Goal: Transaction & Acquisition: Book appointment/travel/reservation

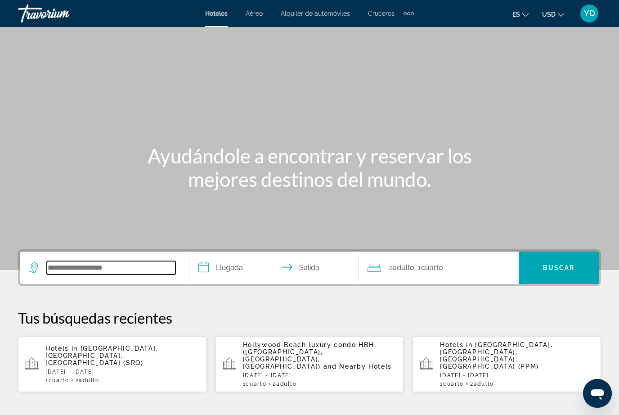
click at [131, 275] on input "Search widget" at bounding box center [111, 268] width 129 height 14
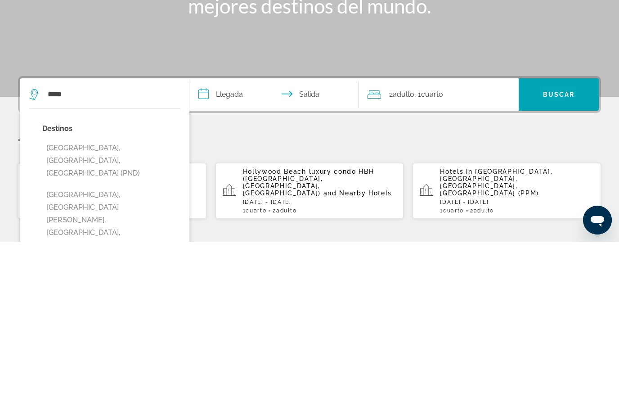
click at [108, 360] on button "[GEOGRAPHIC_DATA], [GEOGRAPHIC_DATA][PERSON_NAME], [GEOGRAPHIC_DATA], [GEOGRAPH…" at bounding box center [111, 394] width 138 height 68
type input "**********"
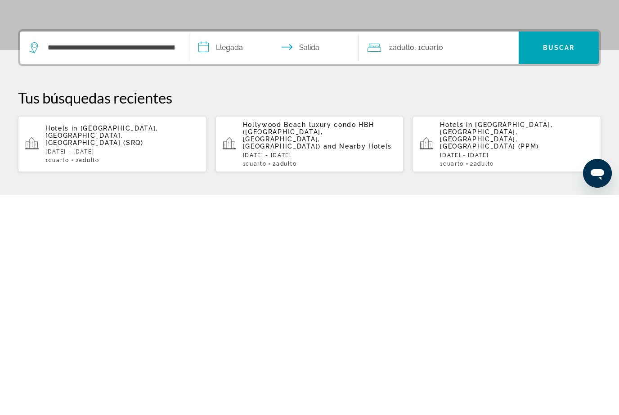
click at [243, 252] on input "**********" at bounding box center [275, 269] width 173 height 35
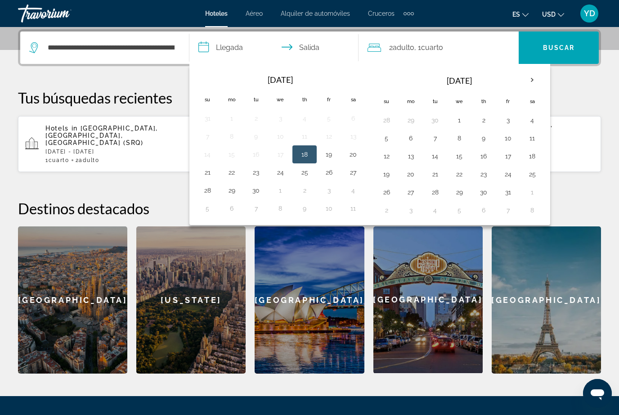
click at [535, 78] on th "Next month" at bounding box center [532, 80] width 24 height 20
click at [485, 138] on button "6" at bounding box center [484, 138] width 14 height 13
click at [390, 155] on button "9" at bounding box center [386, 156] width 14 height 13
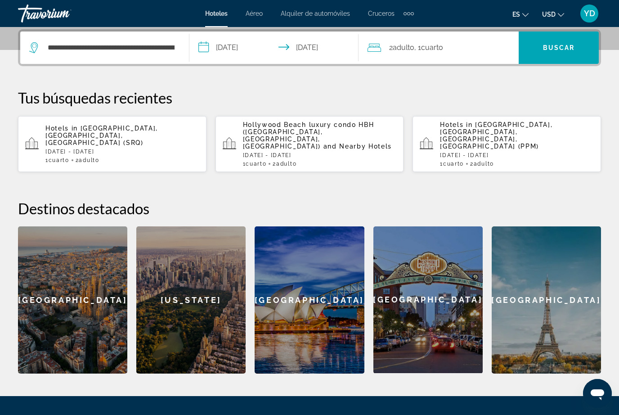
click at [467, 48] on div "2 Adulto Adulto , 1 Cuarto habitaciones" at bounding box center [443, 47] width 151 height 13
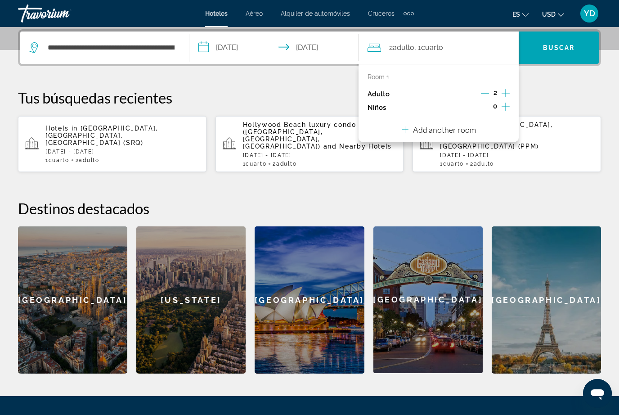
click at [244, 47] on input "**********" at bounding box center [275, 49] width 173 height 35
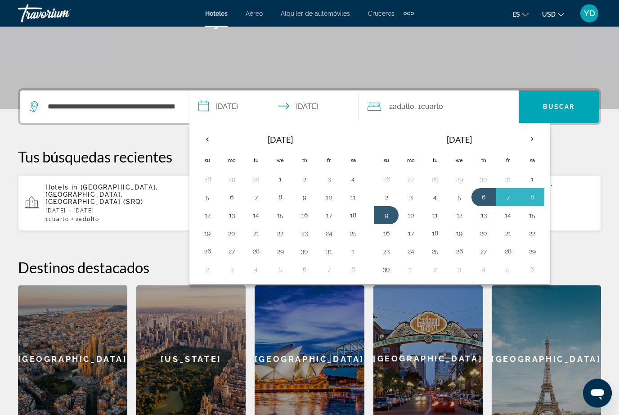
scroll to position [163, 0]
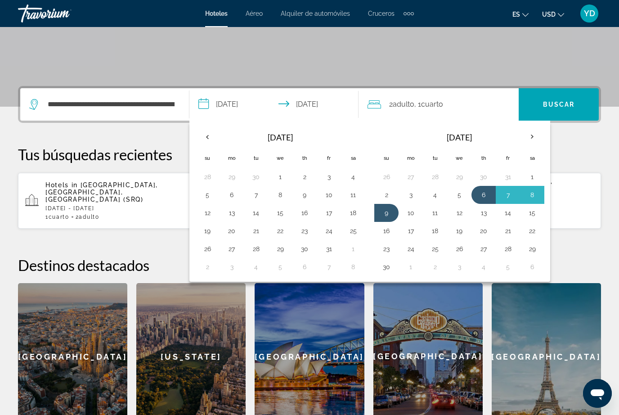
click at [207, 139] on th "Previous month" at bounding box center [207, 137] width 24 height 20
click at [307, 231] on button "25" at bounding box center [305, 229] width 14 height 13
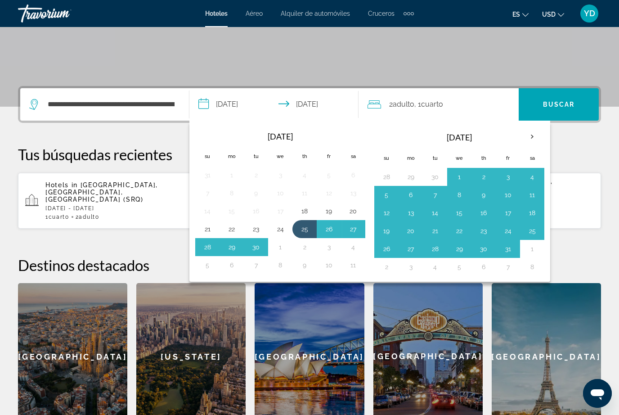
click at [205, 248] on button "28" at bounding box center [207, 247] width 14 height 13
type input "**********"
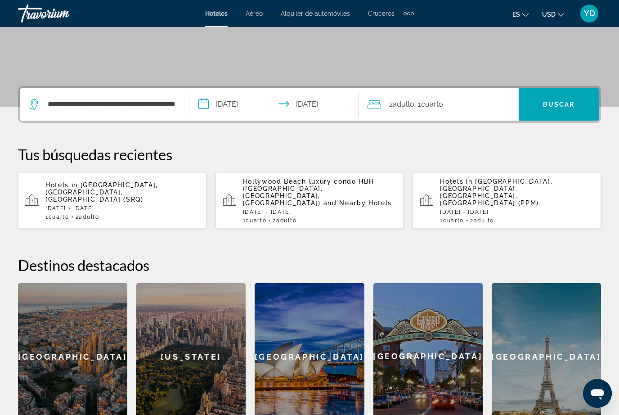
click at [463, 100] on div "2 Adulto Adulto , 1 Cuarto habitaciones" at bounding box center [443, 104] width 151 height 13
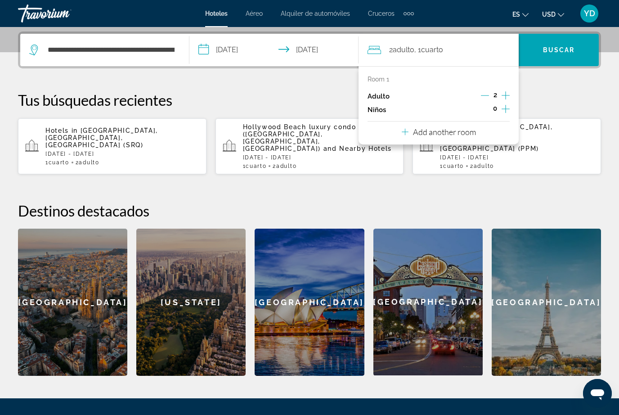
scroll to position [220, 0]
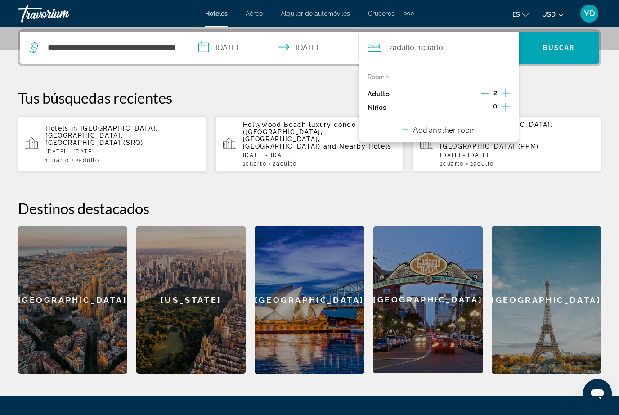
click at [502, 107] on icon "Increment children" at bounding box center [506, 106] width 8 height 11
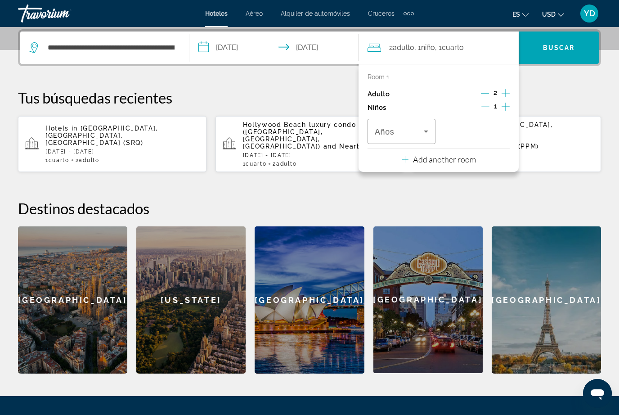
click at [419, 126] on span "Travelers: 2 adults, 1 child" at bounding box center [399, 131] width 49 height 11
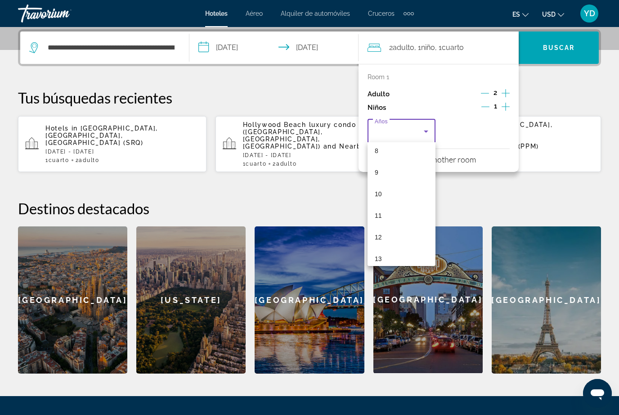
scroll to position [183, 0]
click at [390, 228] on mat-option "12" at bounding box center [402, 233] width 68 height 22
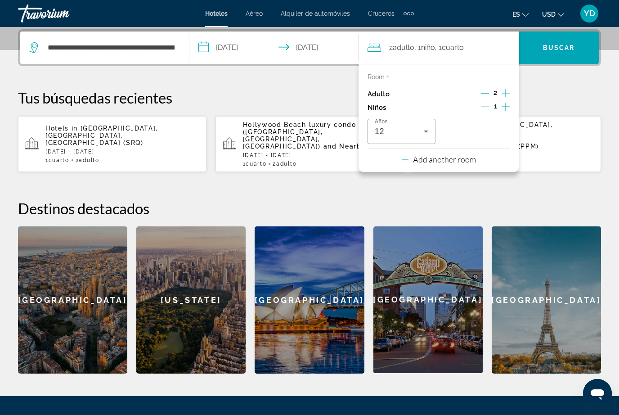
click at [571, 52] on span "Search widget" at bounding box center [559, 48] width 80 height 22
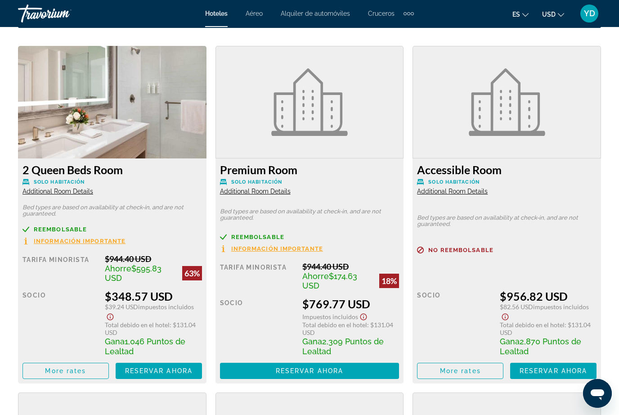
scroll to position [1393, 0]
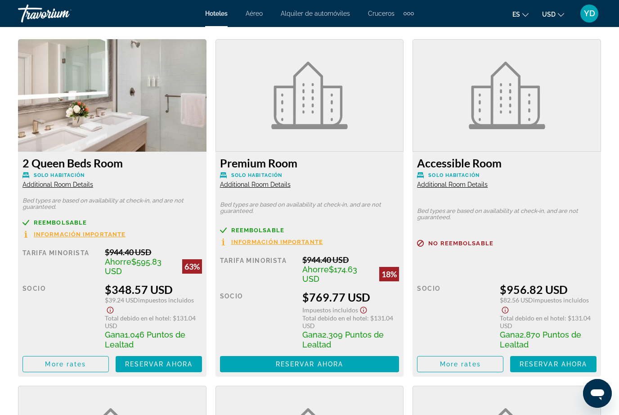
click at [180, 361] on span "Reservar ahora" at bounding box center [159, 364] width 68 height 7
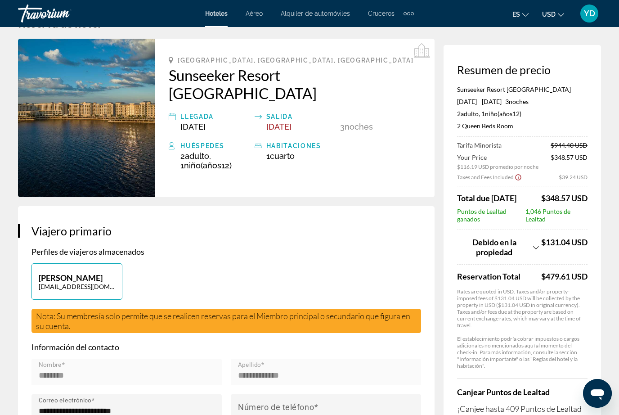
scroll to position [29, 0]
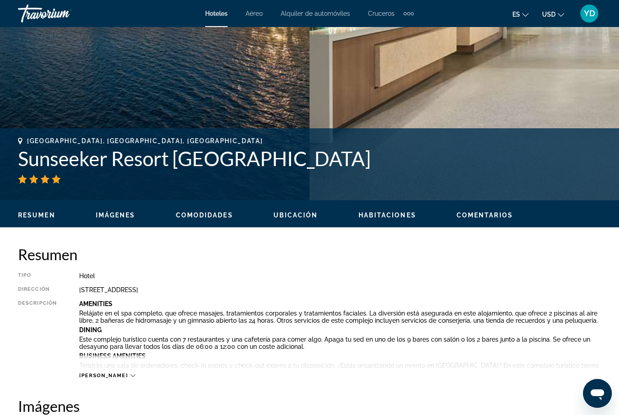
scroll to position [254, 0]
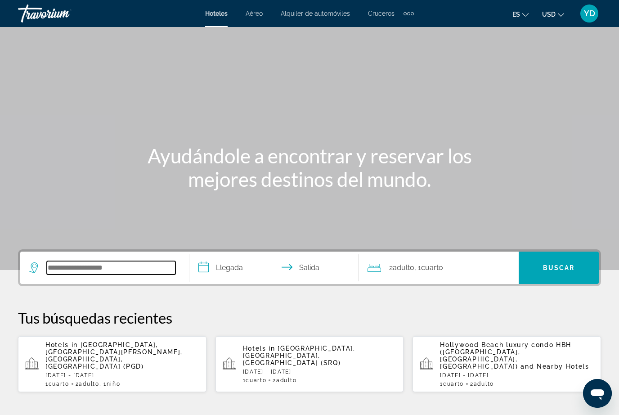
click at [162, 261] on input "Search widget" at bounding box center [111, 268] width 129 height 14
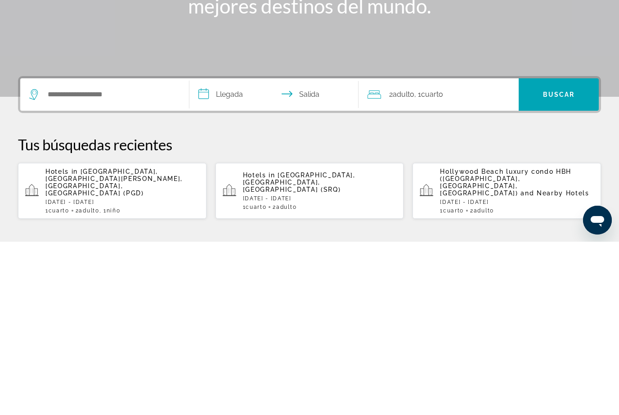
click at [585, 42] on div "Main content" at bounding box center [309, 135] width 619 height 270
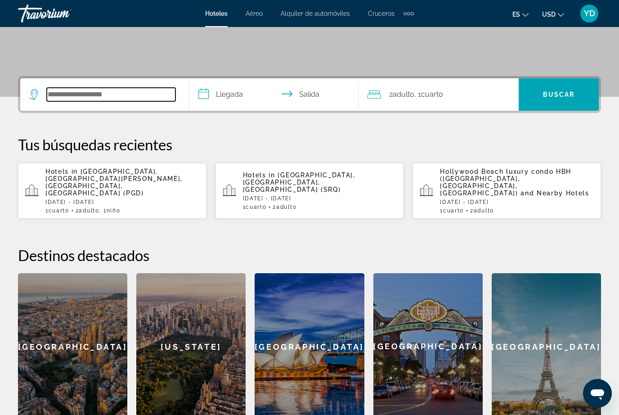
click at [114, 96] on input "Search widget" at bounding box center [111, 95] width 129 height 14
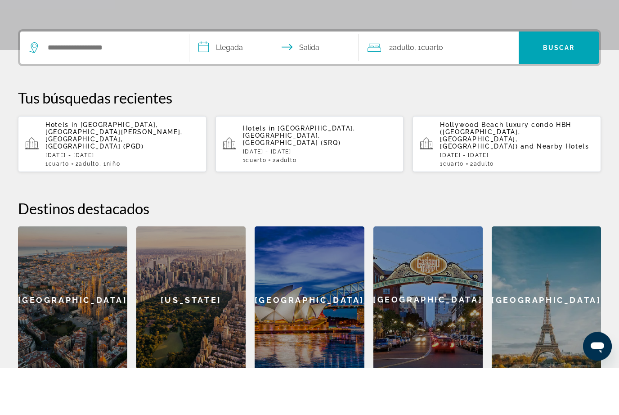
click at [514, 199] on p "[DATE] - [DATE]" at bounding box center [517, 202] width 154 height 6
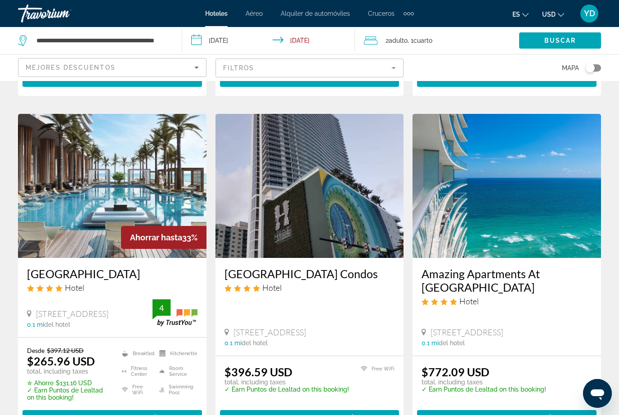
scroll to position [351, 0]
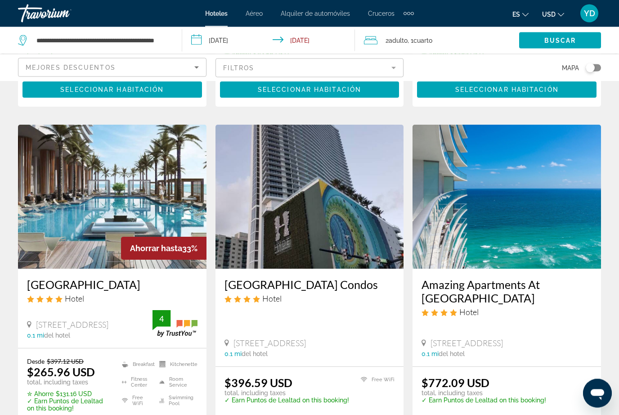
click at [155, 225] on img "Main content" at bounding box center [112, 197] width 189 height 144
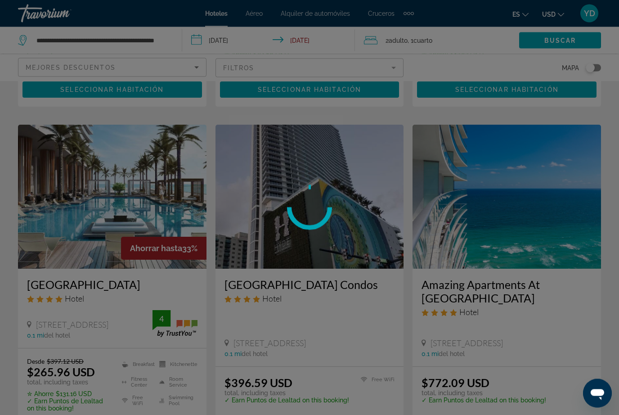
scroll to position [340, 0]
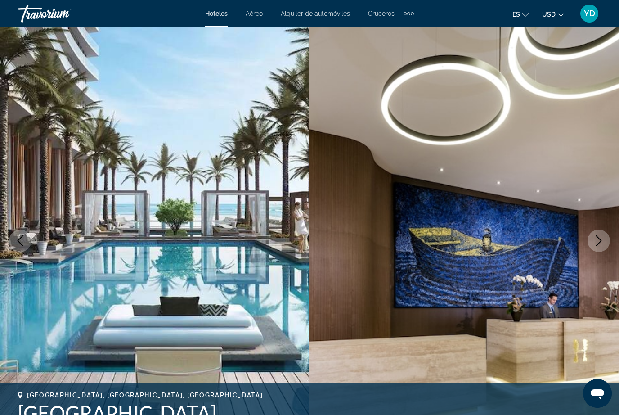
click at [594, 243] on icon "Next image" at bounding box center [599, 240] width 11 height 11
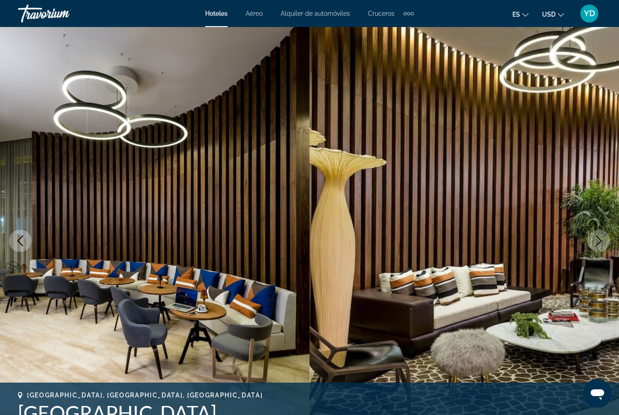
click at [600, 242] on icon "Next image" at bounding box center [599, 240] width 6 height 11
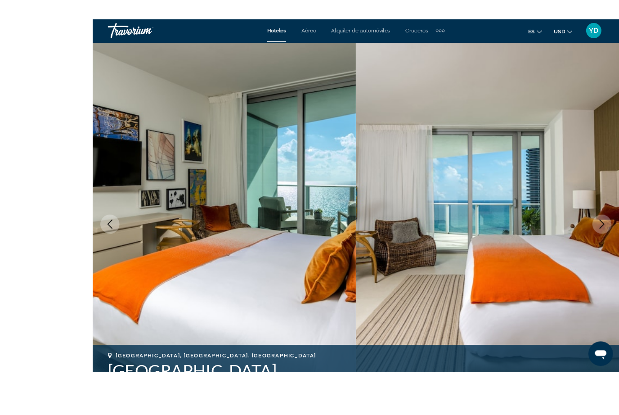
scroll to position [46, 0]
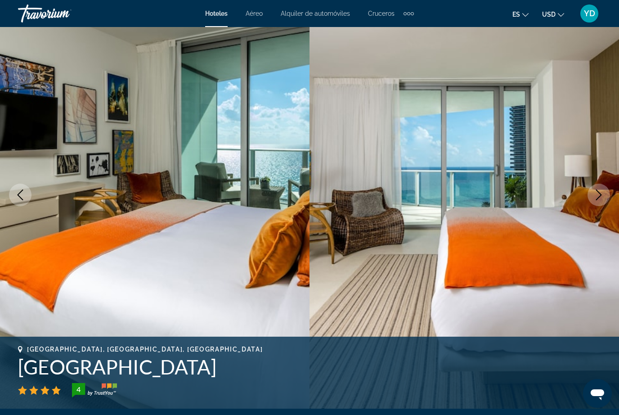
click at [602, 192] on icon "Next image" at bounding box center [599, 194] width 11 height 11
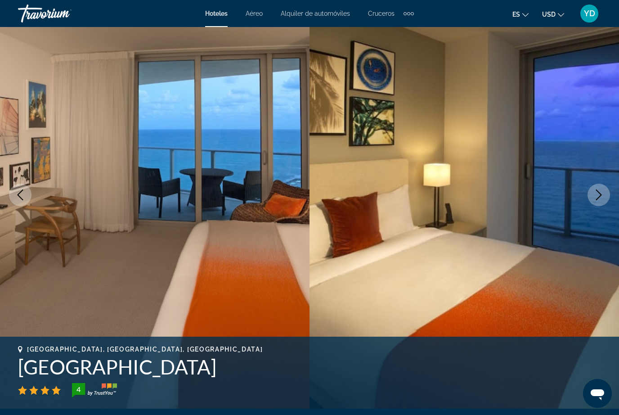
click at [601, 192] on icon "Next image" at bounding box center [599, 194] width 11 height 11
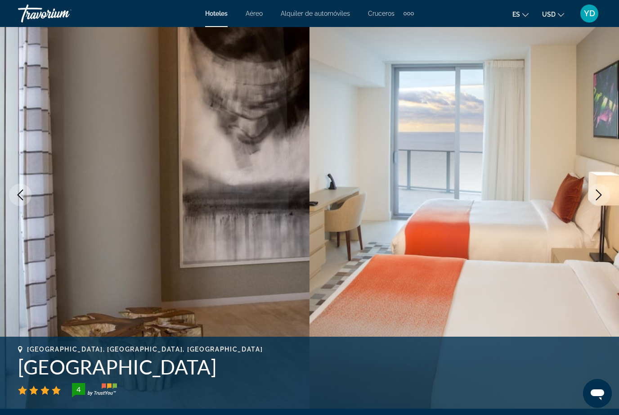
click at [600, 189] on button "Next image" at bounding box center [599, 195] width 23 height 23
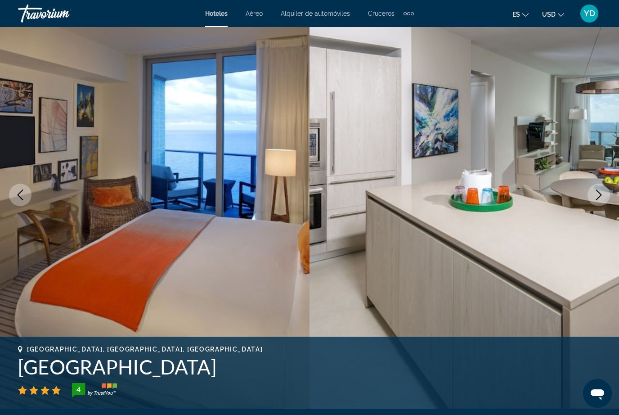
click at [594, 181] on img "Main content" at bounding box center [465, 195] width 310 height 428
click at [598, 192] on icon "Next image" at bounding box center [599, 194] width 6 height 11
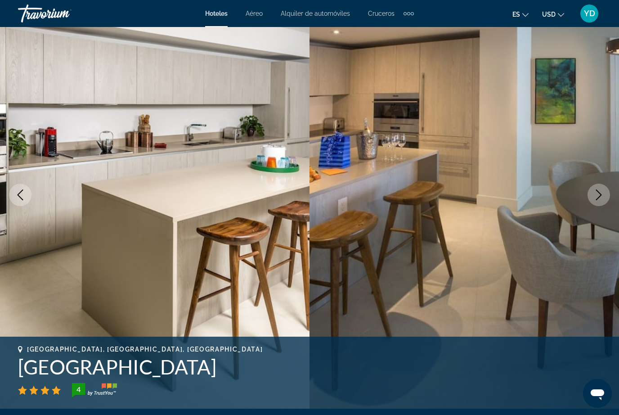
click at [601, 194] on icon "Next image" at bounding box center [599, 194] width 11 height 11
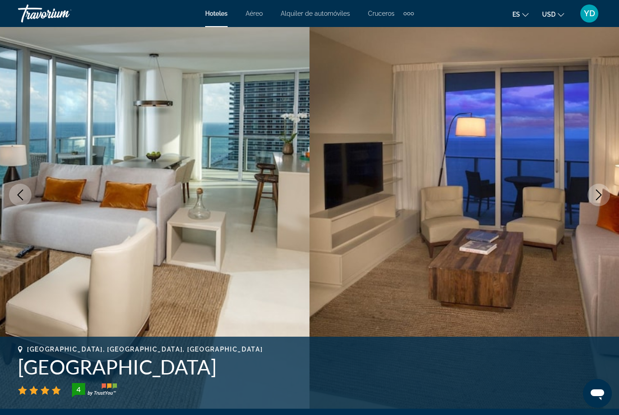
click at [594, 192] on icon "Next image" at bounding box center [599, 194] width 11 height 11
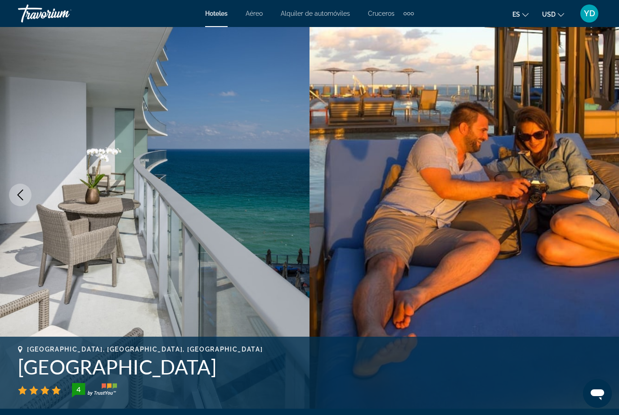
click at [600, 197] on icon "Next image" at bounding box center [599, 194] width 6 height 11
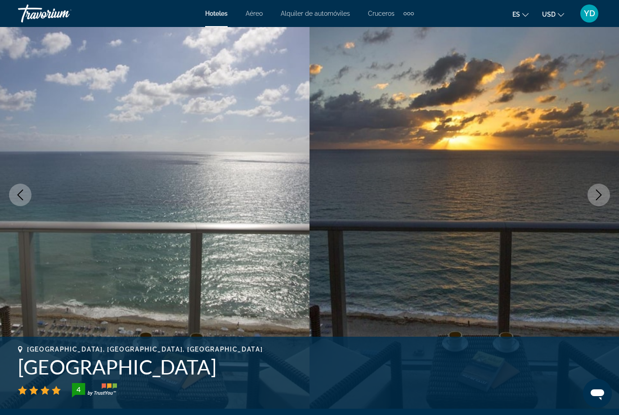
click at [591, 199] on button "Next image" at bounding box center [599, 195] width 23 height 23
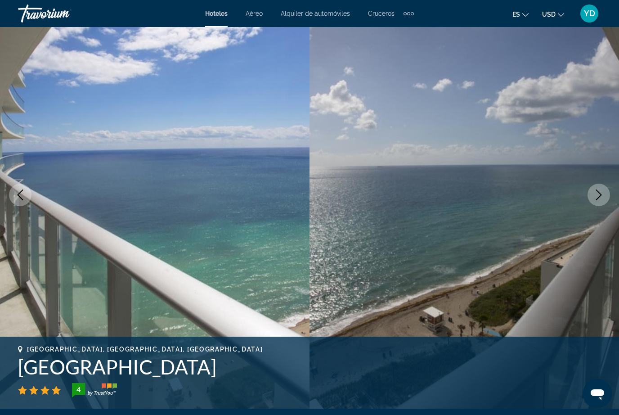
click at [28, 197] on button "Previous image" at bounding box center [20, 195] width 23 height 23
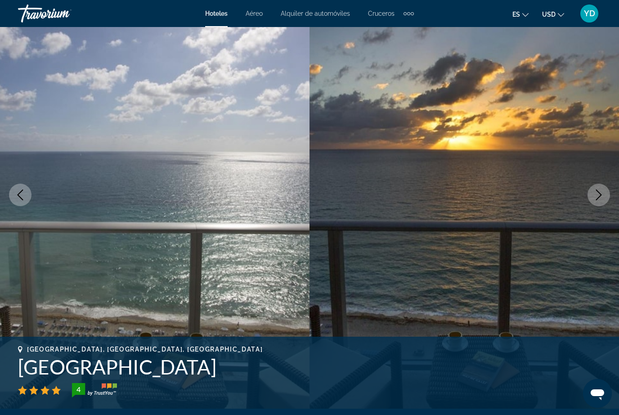
click at [30, 195] on button "Previous image" at bounding box center [20, 195] width 23 height 23
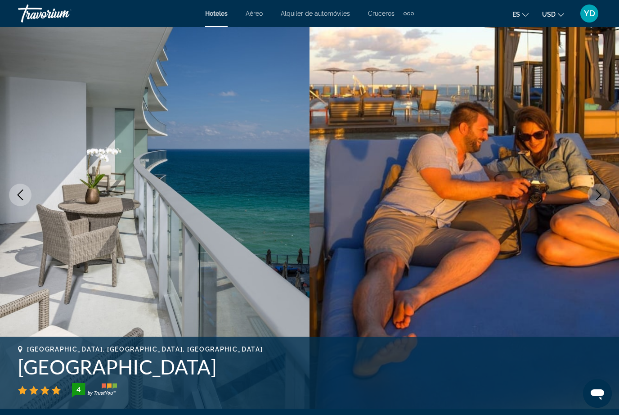
click at [26, 195] on button "Previous image" at bounding box center [20, 195] width 23 height 23
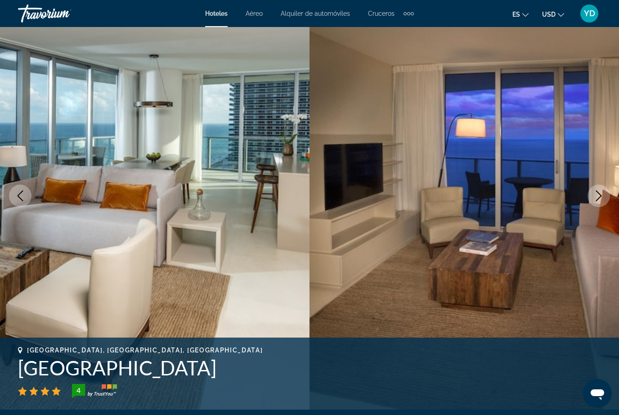
scroll to position [47, 0]
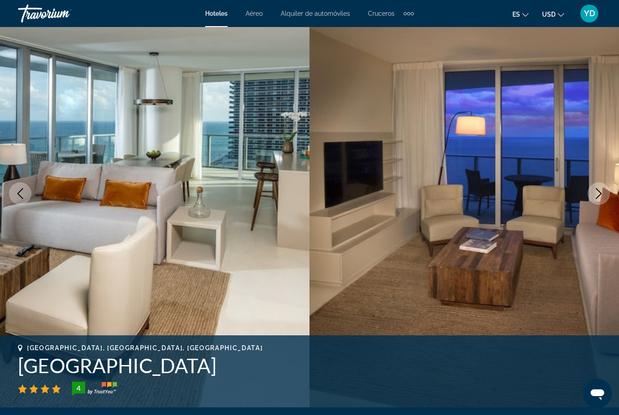
click at [8, 158] on img "Main content" at bounding box center [155, 194] width 310 height 428
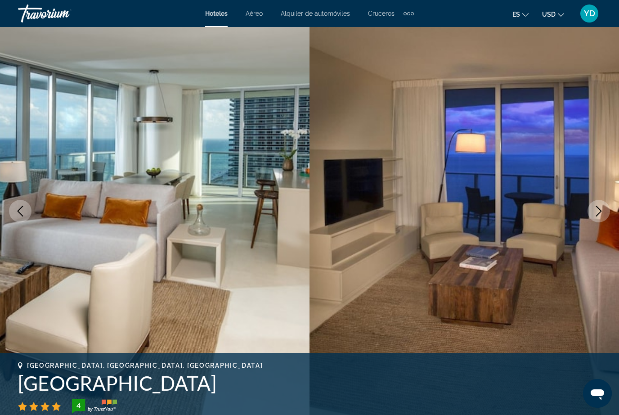
scroll to position [29, 0]
click at [23, 213] on icon "Previous image" at bounding box center [20, 212] width 11 height 11
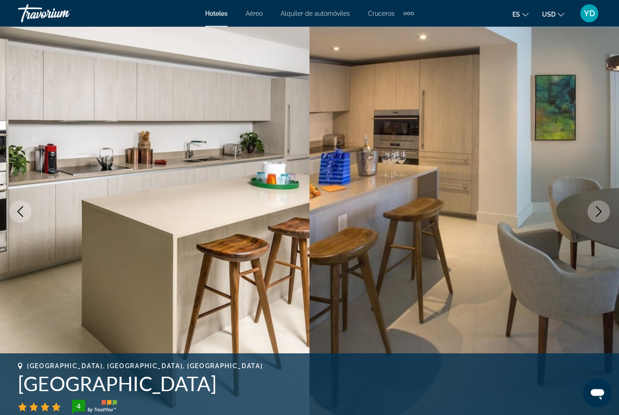
click at [19, 208] on icon "Previous image" at bounding box center [20, 212] width 11 height 11
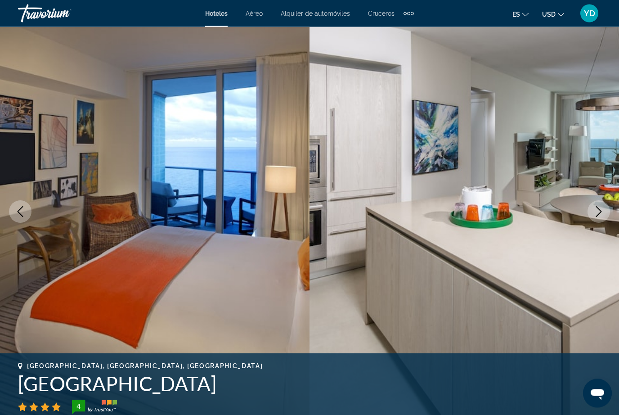
click at [589, 211] on button "Next image" at bounding box center [599, 212] width 23 height 23
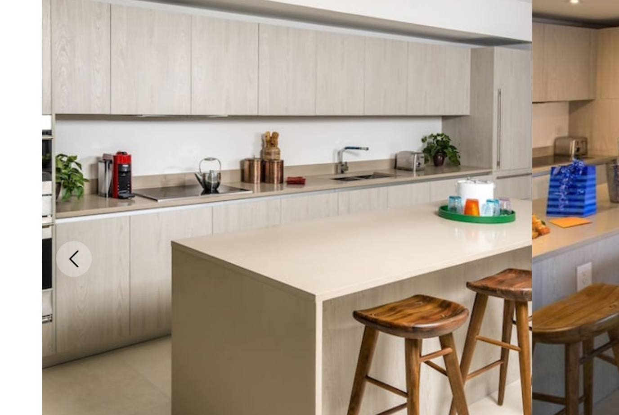
scroll to position [27, 0]
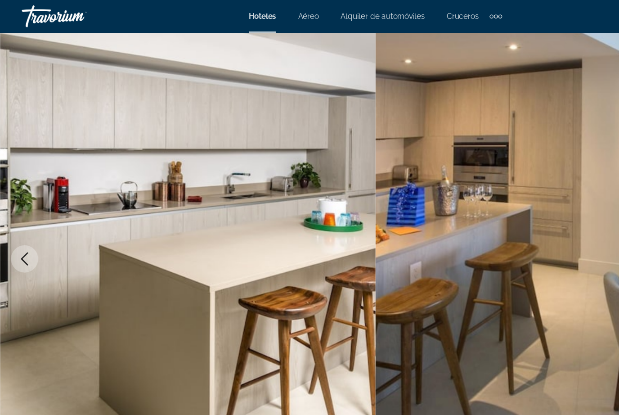
click at [22, 217] on icon "Previous image" at bounding box center [21, 213] width 6 height 11
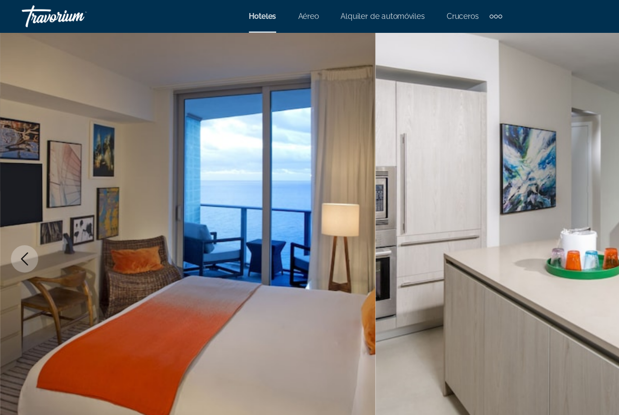
scroll to position [0, 0]
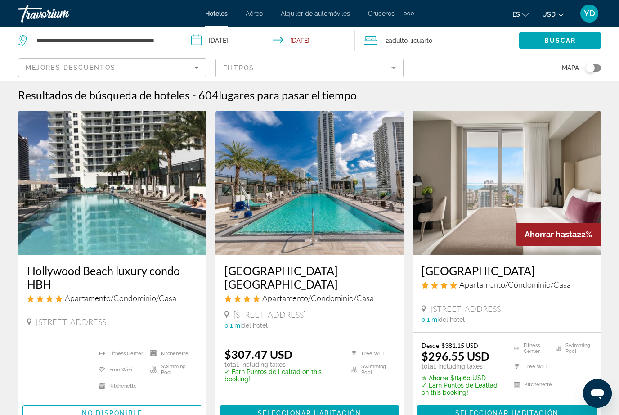
scroll to position [1, 0]
click at [132, 35] on input "**********" at bounding box center [102, 41] width 133 height 14
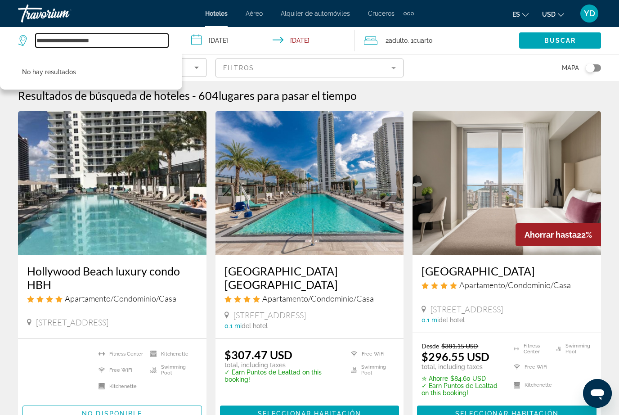
click at [128, 47] on input "**********" at bounding box center [102, 41] width 133 height 14
type input "**"
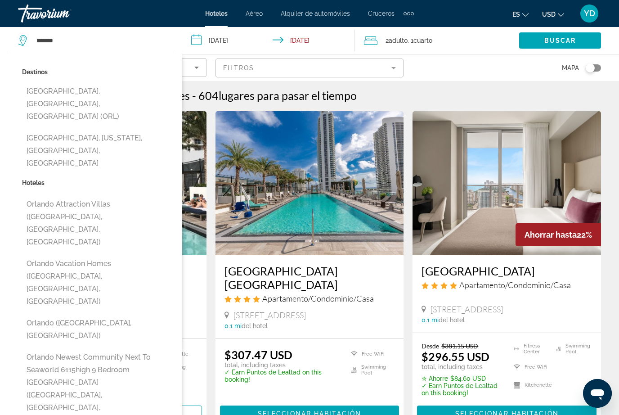
click at [316, 35] on input "**********" at bounding box center [270, 42] width 177 height 30
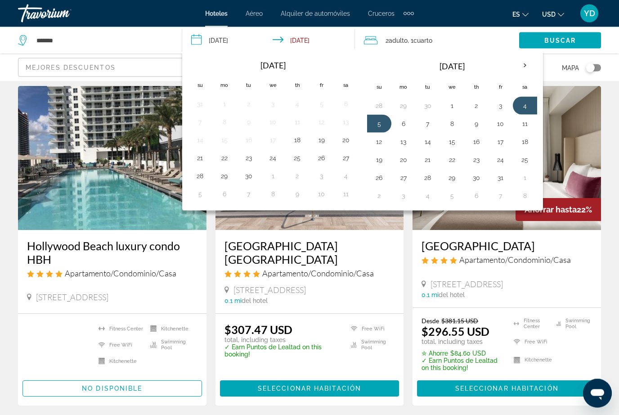
scroll to position [13, 0]
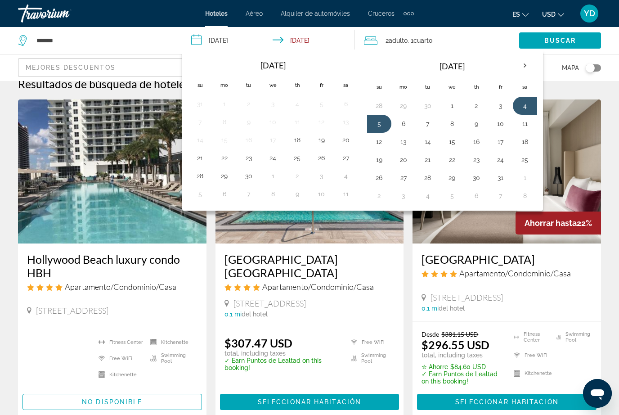
click at [456, 123] on button "8" at bounding box center [452, 123] width 14 height 13
click at [442, 37] on div "2 Adulto Adulto , 1 Cuarto habitaciones" at bounding box center [441, 40] width 155 height 13
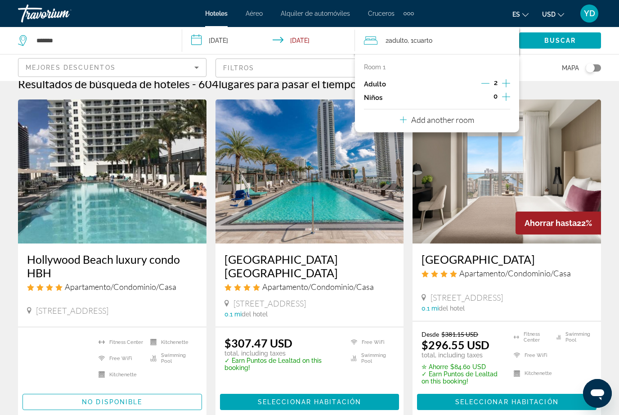
click at [505, 92] on icon "Increment children" at bounding box center [506, 96] width 8 height 11
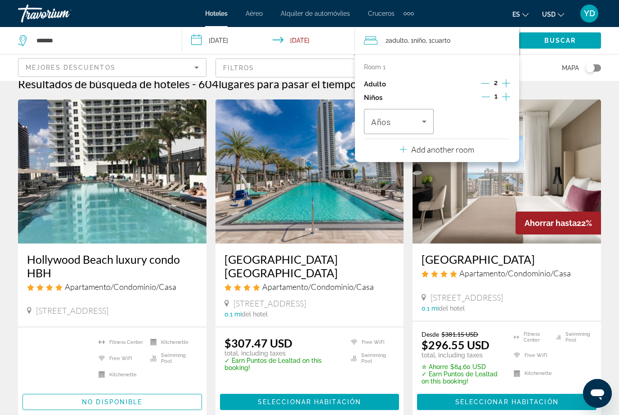
click at [429, 120] on icon "Travelers: 2 adults, 1 child" at bounding box center [424, 121] width 11 height 11
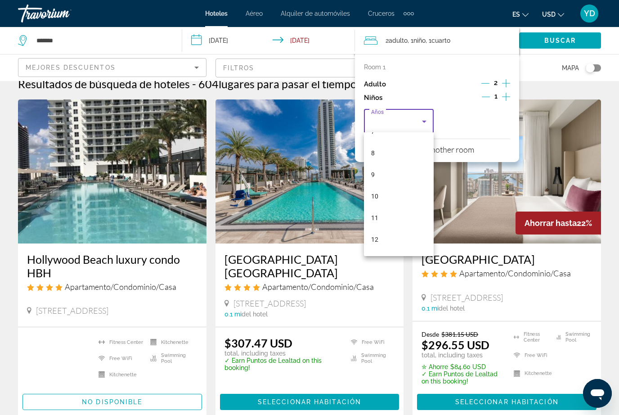
scroll to position [168, 0]
click at [388, 235] on mat-option "12" at bounding box center [399, 238] width 70 height 22
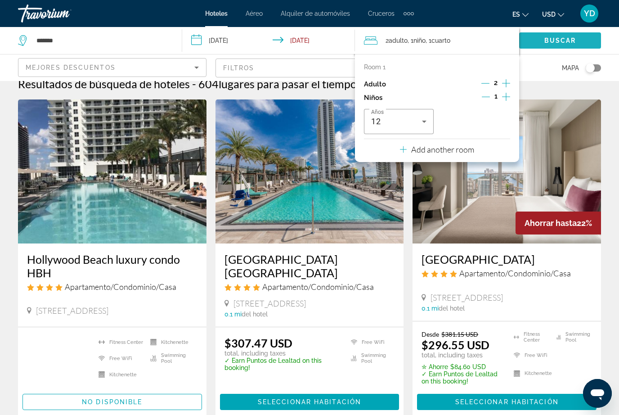
click at [571, 39] on span "Buscar" at bounding box center [561, 40] width 32 height 7
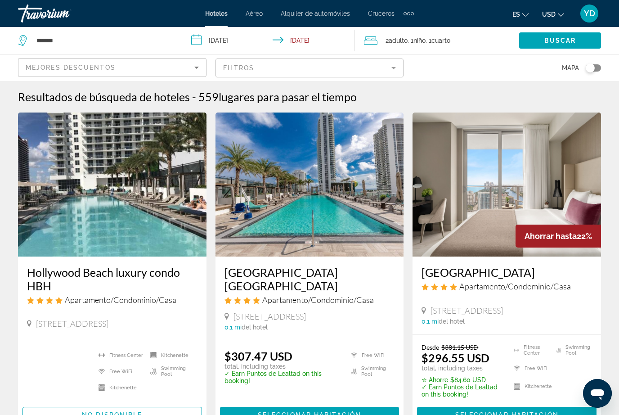
click at [157, 70] on div "Mejores descuentos" at bounding box center [110, 67] width 169 height 11
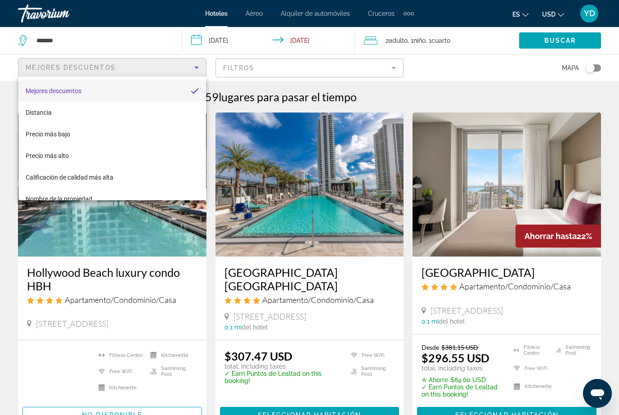
click at [149, 40] on div at bounding box center [309, 207] width 619 height 415
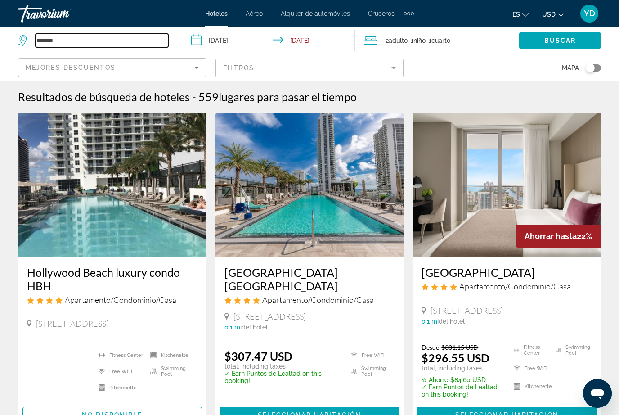
click at [104, 40] on input "*******" at bounding box center [102, 41] width 133 height 14
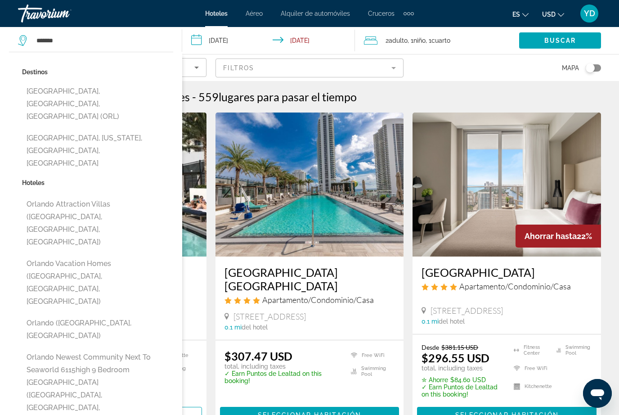
click at [118, 91] on button "[GEOGRAPHIC_DATA], [GEOGRAPHIC_DATA], [GEOGRAPHIC_DATA] (ORL)" at bounding box center [97, 104] width 151 height 42
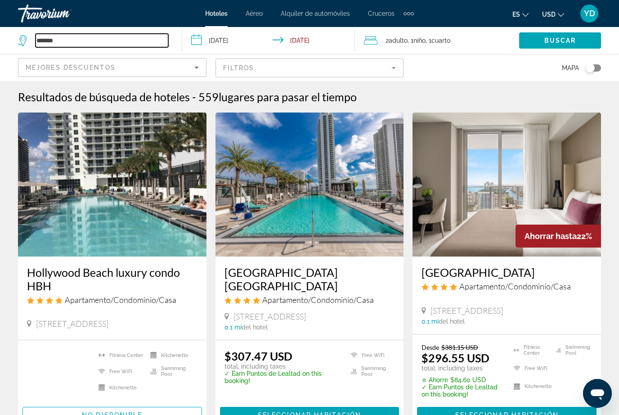
type input "**********"
click at [573, 35] on span "Search widget" at bounding box center [560, 41] width 82 height 22
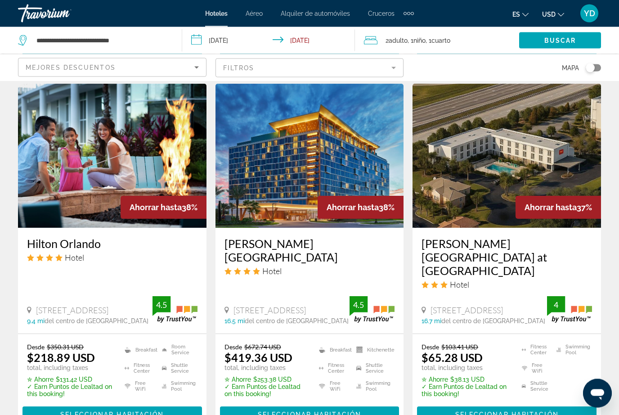
scroll to position [748, 0]
click at [164, 404] on span "Main content" at bounding box center [113, 415] width 180 height 22
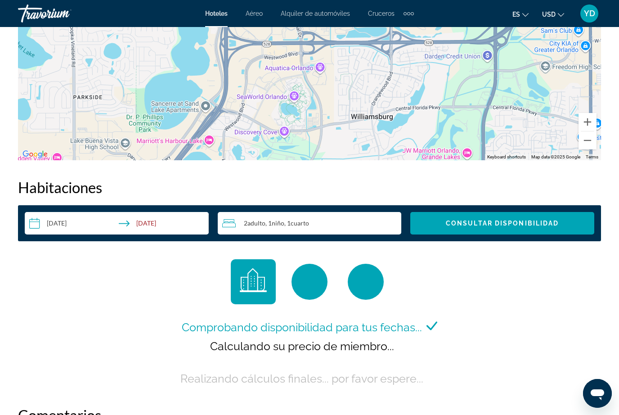
scroll to position [1165, 0]
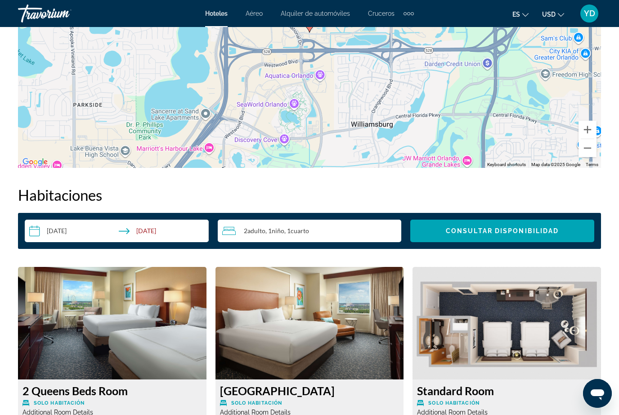
click at [138, 230] on input "**********" at bounding box center [119, 232] width 188 height 25
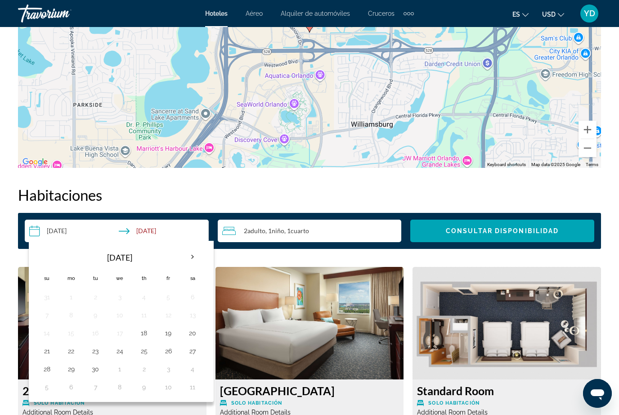
click at [191, 253] on th "Next month" at bounding box center [192, 257] width 24 height 20
click at [118, 302] on button "1" at bounding box center [120, 297] width 14 height 13
click at [125, 316] on button "8" at bounding box center [120, 315] width 14 height 13
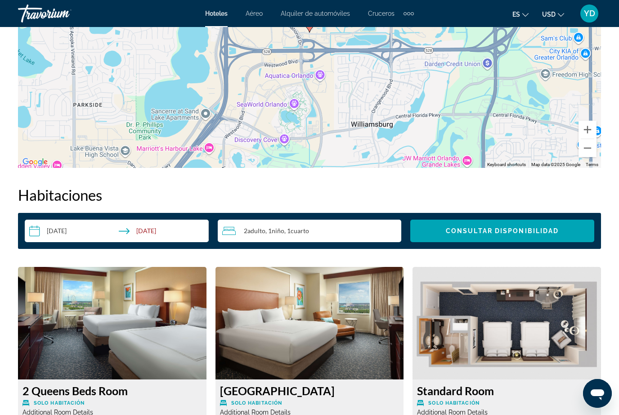
click at [158, 228] on input "**********" at bounding box center [119, 232] width 188 height 25
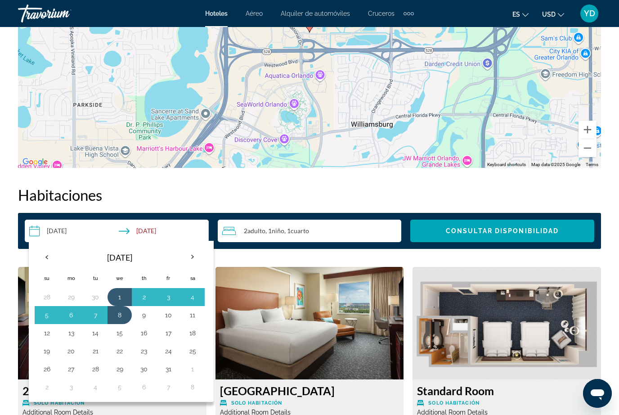
click at [189, 302] on button "4" at bounding box center [192, 297] width 14 height 13
click at [126, 317] on button "8" at bounding box center [120, 315] width 14 height 13
type input "**********"
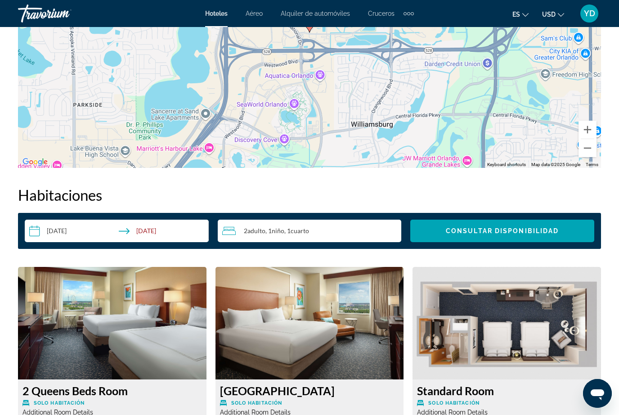
click at [519, 230] on span "Consultar disponibilidad" at bounding box center [502, 230] width 113 height 7
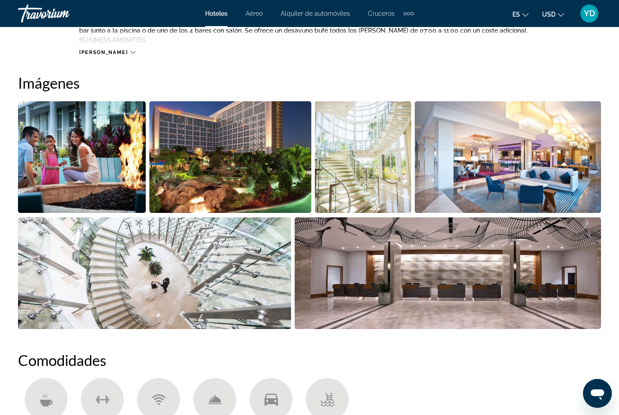
scroll to position [550, 0]
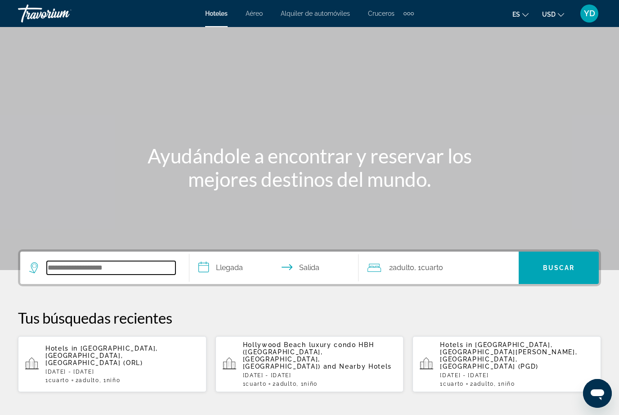
click at [144, 270] on input "Search widget" at bounding box center [111, 268] width 129 height 14
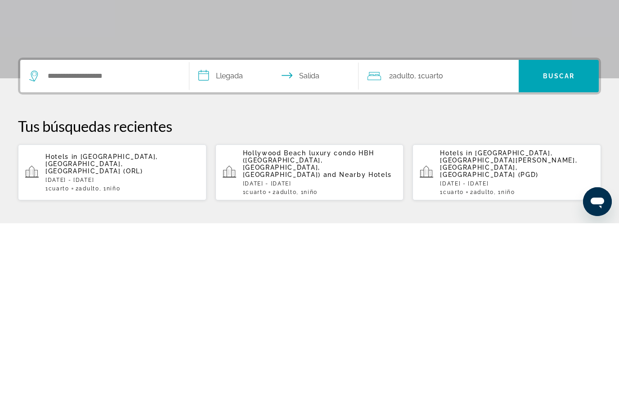
click at [234, 252] on input "**********" at bounding box center [275, 269] width 173 height 35
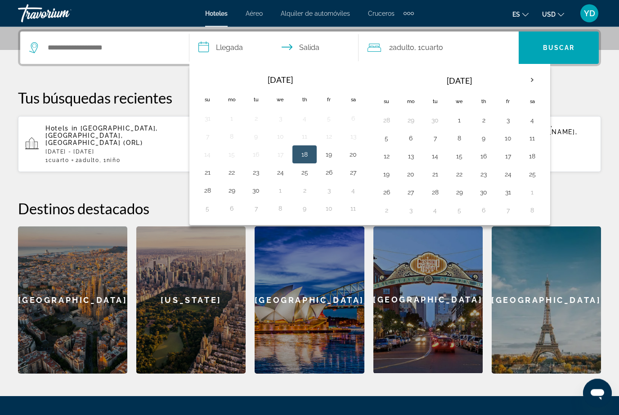
scroll to position [220, 0]
click at [532, 117] on button "4" at bounding box center [532, 120] width 14 height 13
click at [457, 133] on button "8" at bounding box center [459, 138] width 14 height 13
type input "**********"
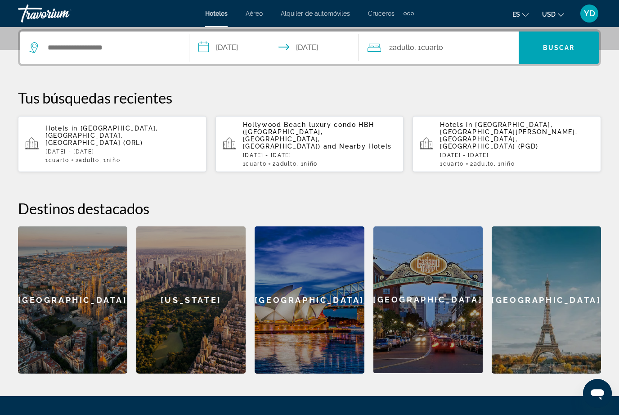
click at [149, 149] on p "[DATE] - [DATE]" at bounding box center [122, 152] width 154 height 6
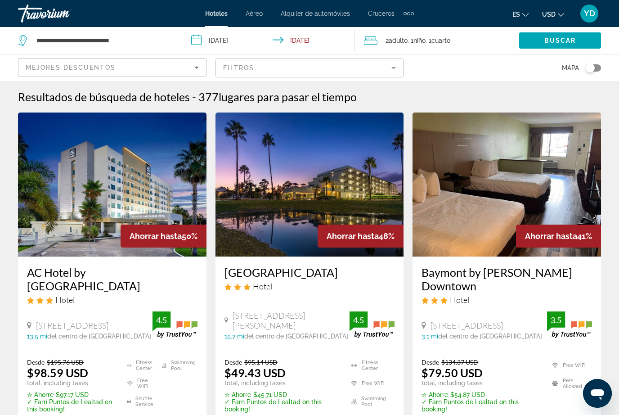
click at [246, 35] on input "**********" at bounding box center [270, 42] width 177 height 30
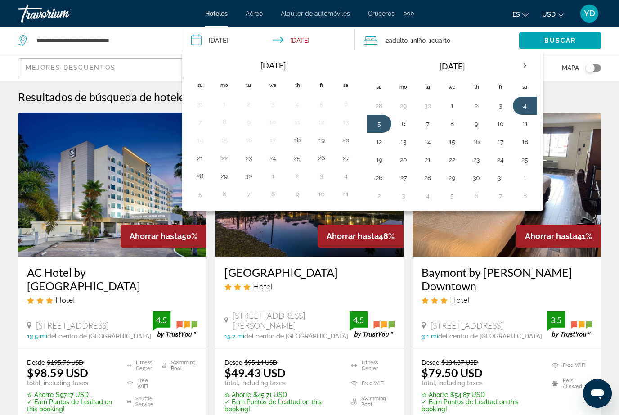
click at [523, 102] on button "4" at bounding box center [525, 105] width 14 height 13
click at [456, 121] on button "8" at bounding box center [452, 123] width 14 height 13
type input "**********"
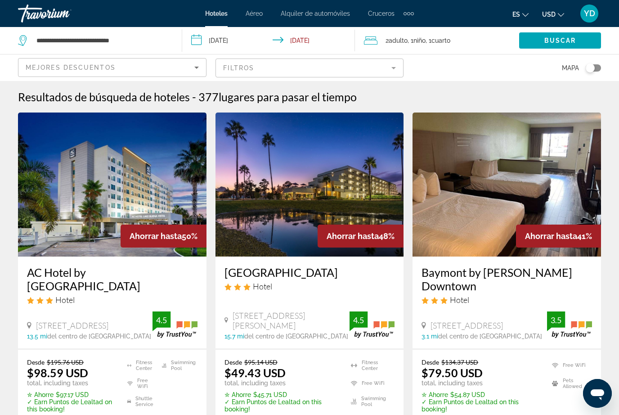
click at [556, 36] on span "Search widget" at bounding box center [560, 41] width 82 height 22
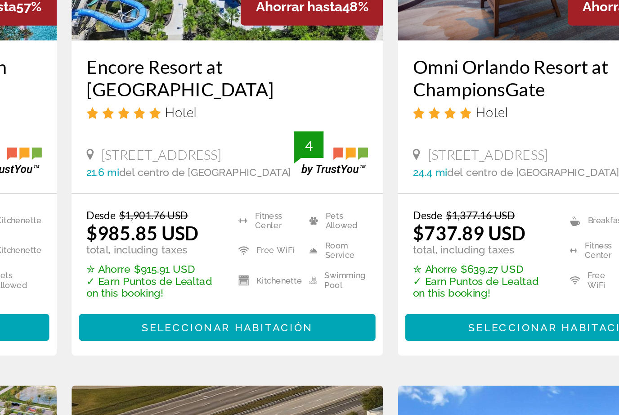
scroll to position [86, 0]
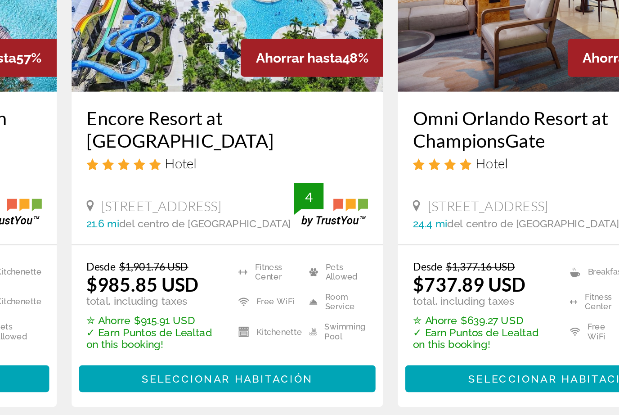
click at [258, 340] on span "Seleccionar habitación" at bounding box center [310, 343] width 104 height 7
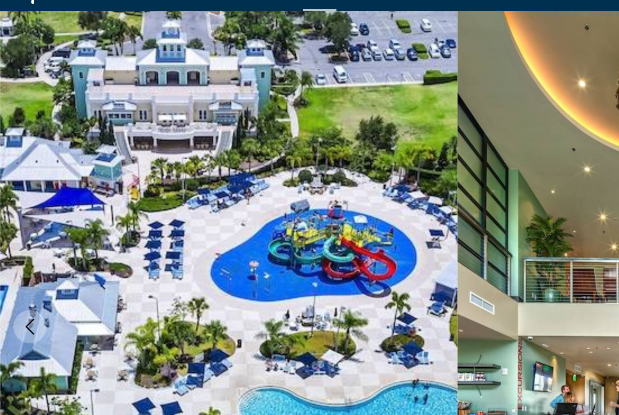
click at [280, 133] on img "Main content" at bounding box center [155, 241] width 310 height 428
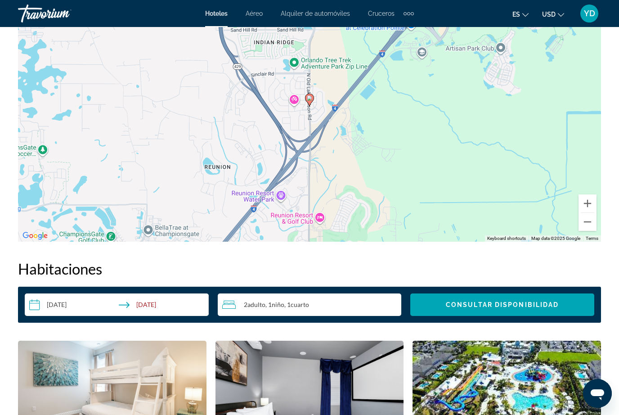
scroll to position [1068, 0]
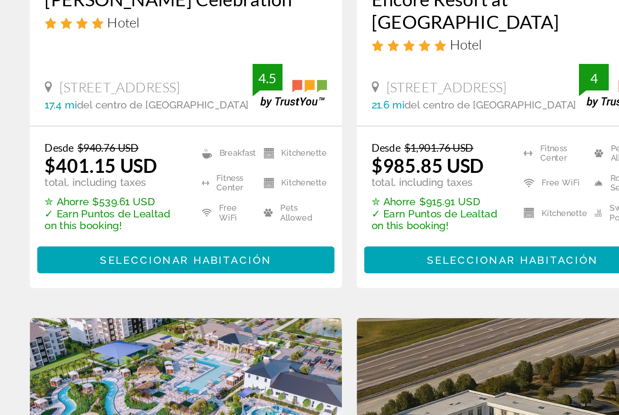
scroll to position [141, 0]
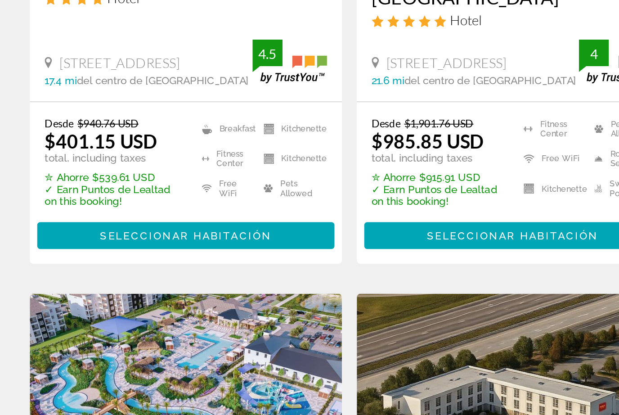
click at [153, 285] on span "Seleccionar habitación" at bounding box center [112, 288] width 104 height 7
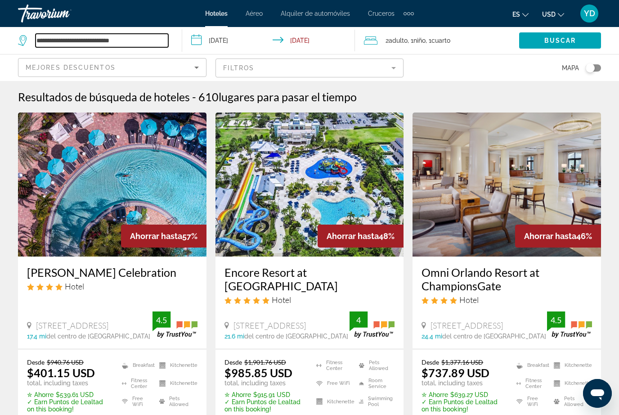
click at [153, 40] on input "**********" at bounding box center [102, 41] width 133 height 14
type input "**********"
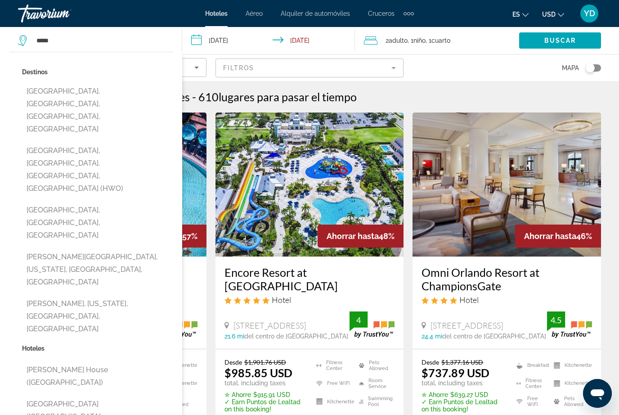
click at [127, 142] on button "Hollywood, Fort Lauderdale, FL, United States (HWO)" at bounding box center [97, 169] width 151 height 55
type input "**********"
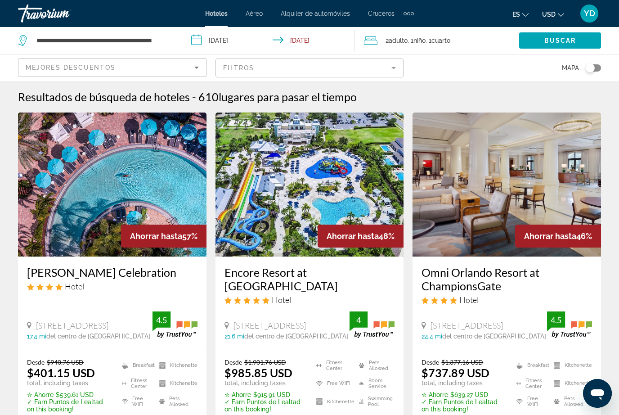
click at [567, 41] on span "Buscar" at bounding box center [561, 40] width 32 height 7
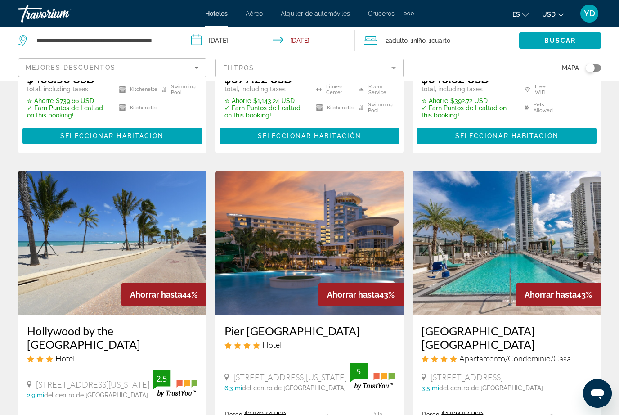
scroll to position [309, 0]
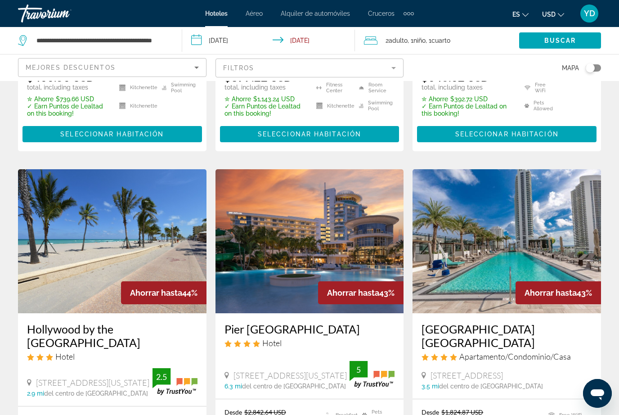
click at [378, 229] on img "Main content" at bounding box center [310, 241] width 189 height 144
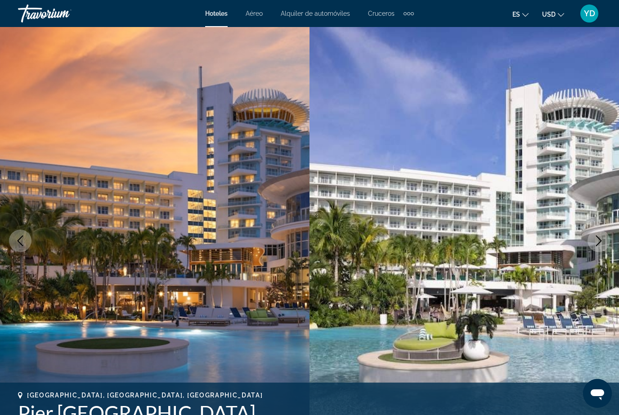
click at [595, 244] on icon "Next image" at bounding box center [599, 240] width 11 height 11
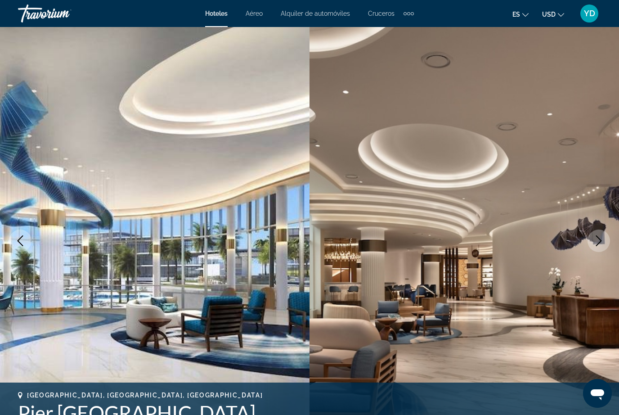
click at [593, 242] on button "Next image" at bounding box center [599, 241] width 23 height 23
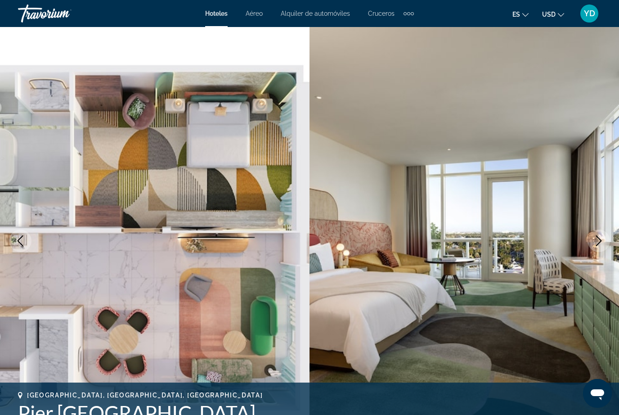
click at [601, 239] on icon "Next image" at bounding box center [599, 240] width 11 height 11
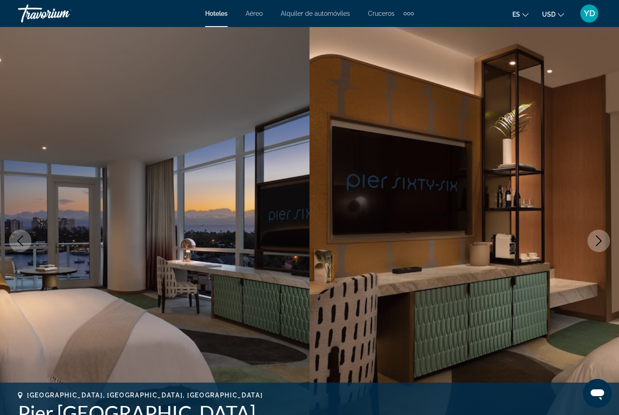
click at [605, 239] on button "Next image" at bounding box center [599, 241] width 23 height 23
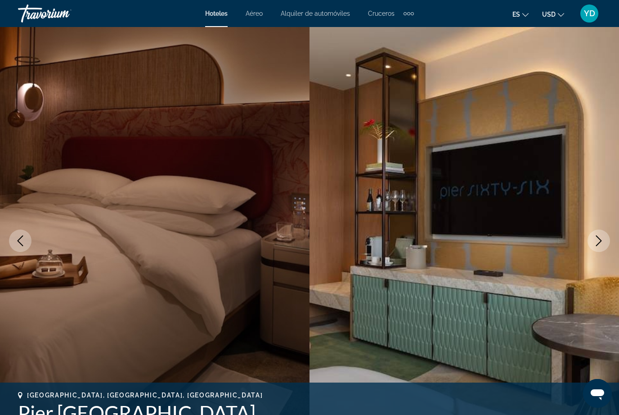
click at [599, 233] on button "Next image" at bounding box center [599, 241] width 23 height 23
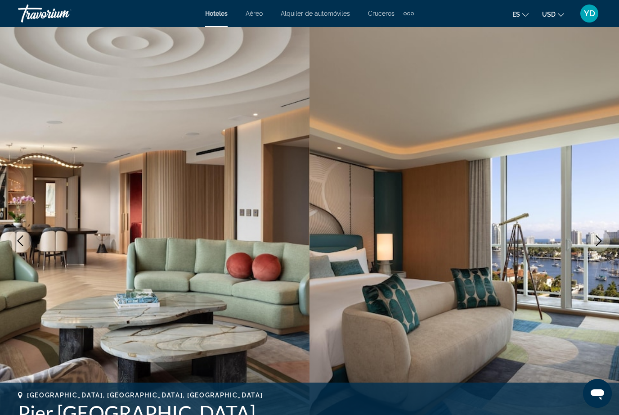
click at [600, 242] on icon "Next image" at bounding box center [599, 240] width 11 height 11
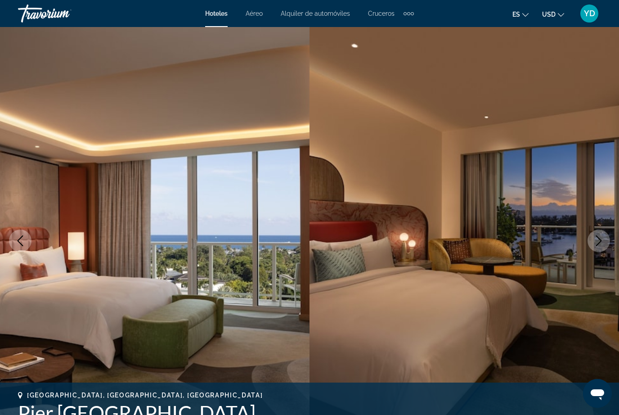
click at [602, 235] on button "Next image" at bounding box center [599, 241] width 23 height 23
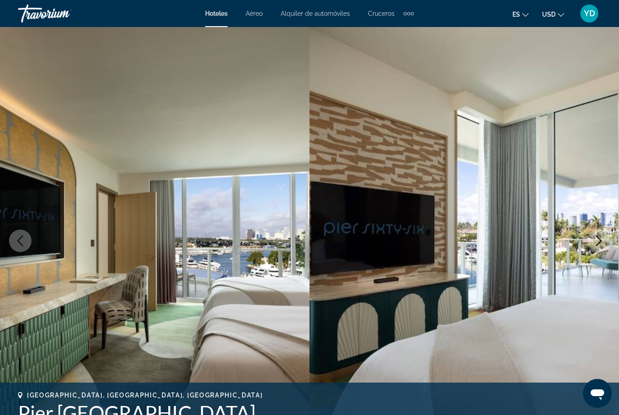
click at [605, 236] on button "Next image" at bounding box center [599, 241] width 23 height 23
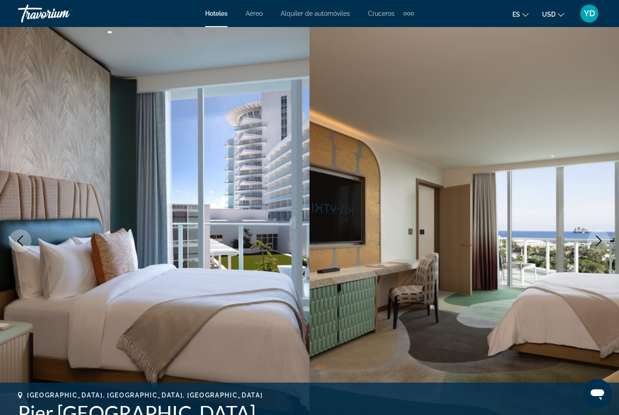
click at [600, 244] on icon "Next image" at bounding box center [599, 240] width 11 height 11
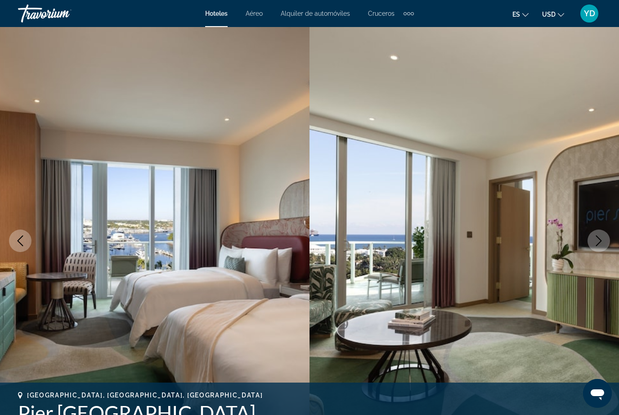
click at [600, 237] on icon "Next image" at bounding box center [599, 240] width 11 height 11
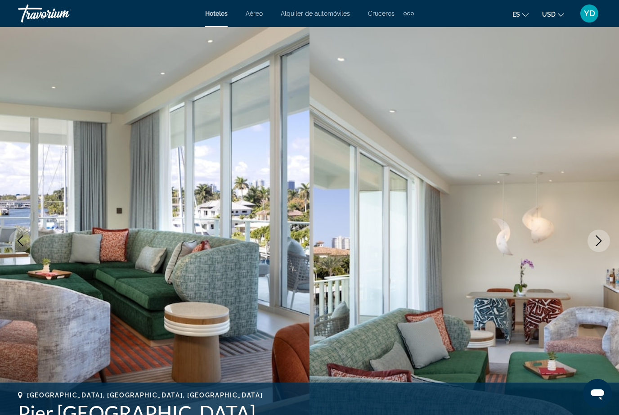
click at [607, 236] on button "Next image" at bounding box center [599, 241] width 23 height 23
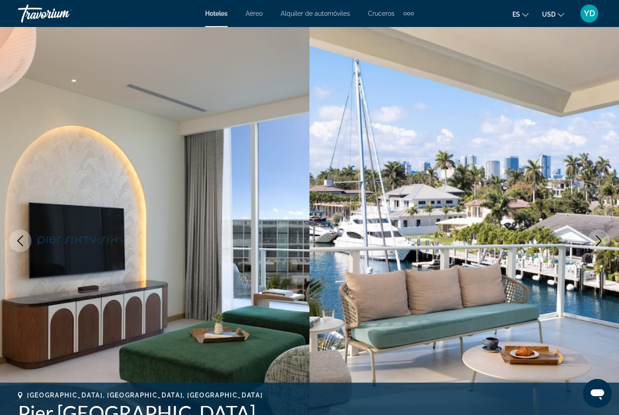
click at [600, 241] on icon "Next image" at bounding box center [599, 240] width 11 height 11
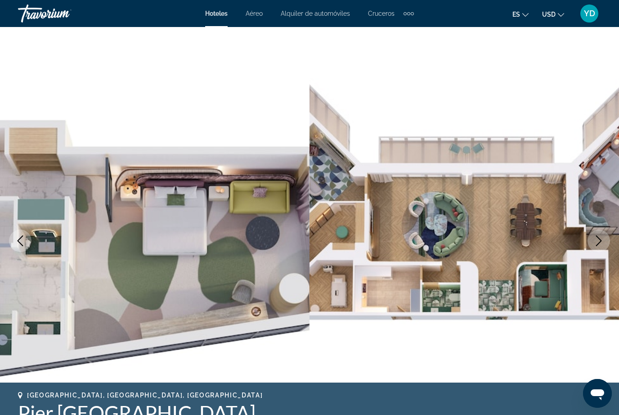
click at [602, 238] on icon "Next image" at bounding box center [599, 240] width 11 height 11
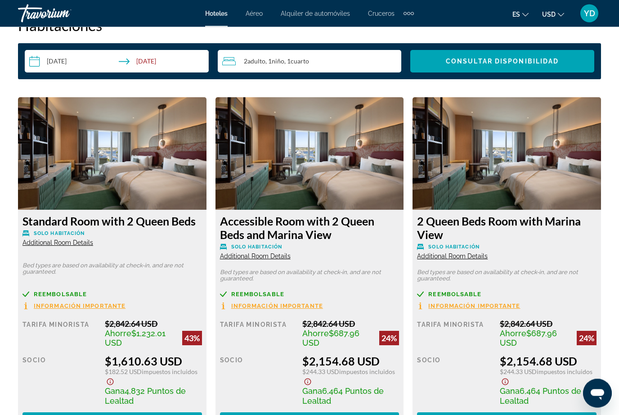
scroll to position [1335, 0]
